Goal: Check status: Check status

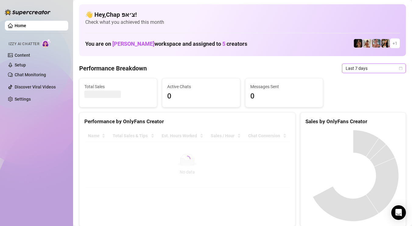
click at [395, 72] on span "Last 7 days" at bounding box center [374, 68] width 57 height 9
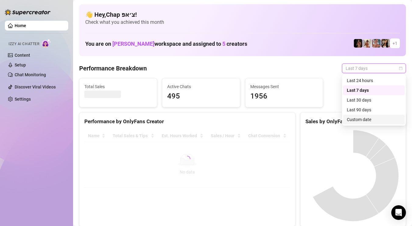
click at [371, 116] on div "Custom date" at bounding box center [374, 120] width 62 height 10
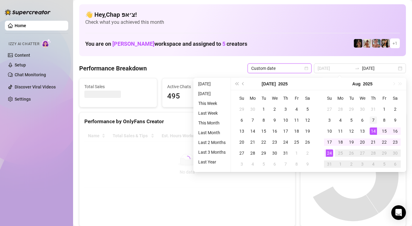
type input "[DATE]"
click at [371, 116] on div "7" at bounding box center [373, 119] width 7 height 7
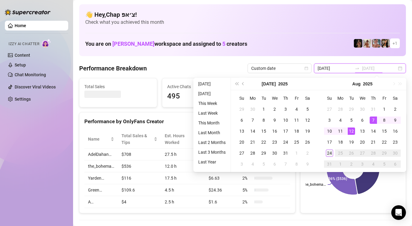
type input "[DATE]"
click at [331, 150] on div "24" at bounding box center [329, 152] width 7 height 7
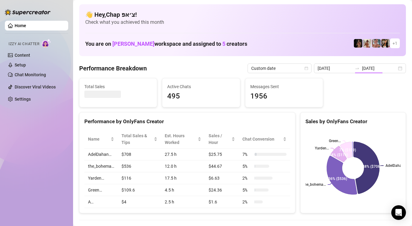
click at [331, 150] on rect at bounding box center [353, 168] width 95 height 76
click at [376, 68] on input "[DATE]" at bounding box center [379, 68] width 35 height 7
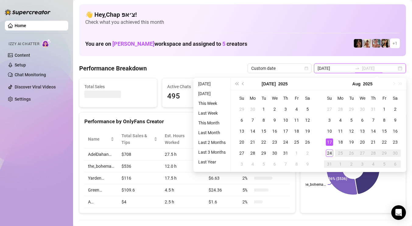
type input "[DATE]"
click at [327, 150] on div "24" at bounding box center [329, 152] width 7 height 7
type input "[DATE]"
